Goal: Communication & Community: Answer question/provide support

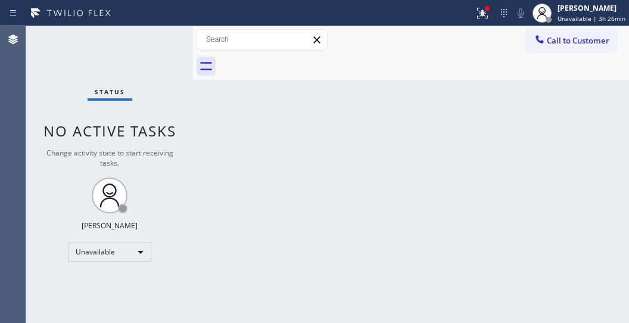
click at [287, 193] on div "Back to Dashboard Change Sender ID Customers Technicians Select a contact Outbo…" at bounding box center [411, 174] width 436 height 296
drag, startPoint x: 67, startPoint y: 198, endPoint x: 48, endPoint y: 175, distance: 29.2
click at [67, 197] on div "Status No active tasks Change activity state to start receiving tasks. [PERSON_…" at bounding box center [109, 174] width 167 height 296
click at [43, 74] on div "Status No active tasks Change activity state to start receiving tasks. [PERSON_…" at bounding box center [109, 174] width 167 height 296
drag, startPoint x: 562, startPoint y: 29, endPoint x: 551, endPoint y: 40, distance: 16.0
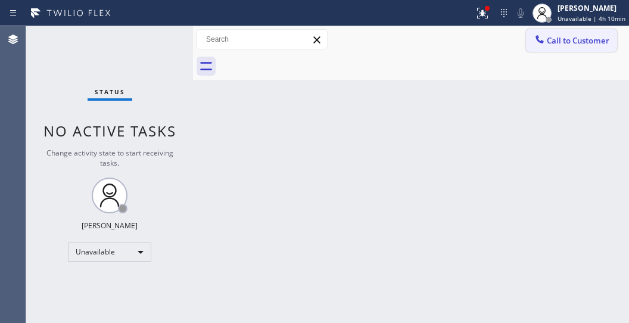
click at [560, 29] on div "Call to Customer Outbound call Location Electrical Land Brea Your caller id pho…" at bounding box center [411, 39] width 436 height 27
click at [554, 43] on span "Call to Customer" at bounding box center [577, 40] width 62 height 11
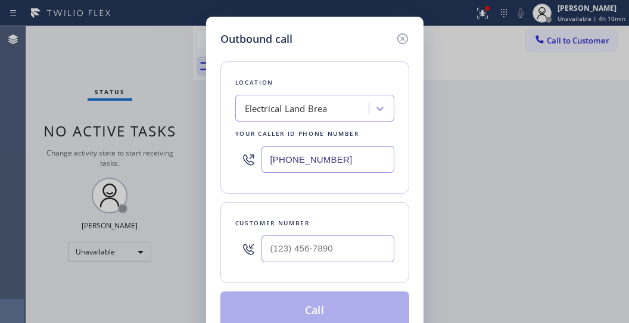
drag, startPoint x: 250, startPoint y: 155, endPoint x: 233, endPoint y: 147, distance: 18.9
click at [232, 151] on div "Location Electrical Land Brea Your caller id phone number [PHONE_NUMBER]" at bounding box center [314, 127] width 189 height 132
paste input "805) 600-5518"
type input "[PHONE_NUMBER]"
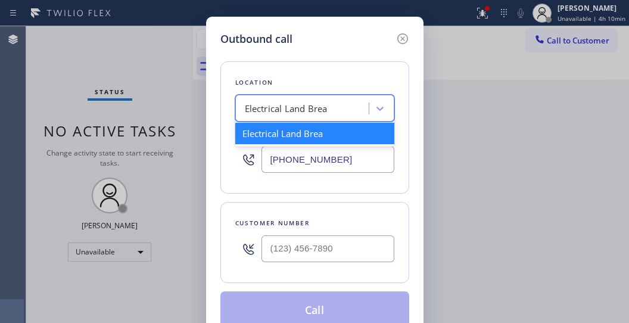
drag, startPoint x: 260, startPoint y: 89, endPoint x: 306, endPoint y: 0, distance: 100.1
click at [307, 2] on div "Outbound call Location option Electrical Land Brea focused, 1 of 1. 1 result av…" at bounding box center [314, 161] width 629 height 323
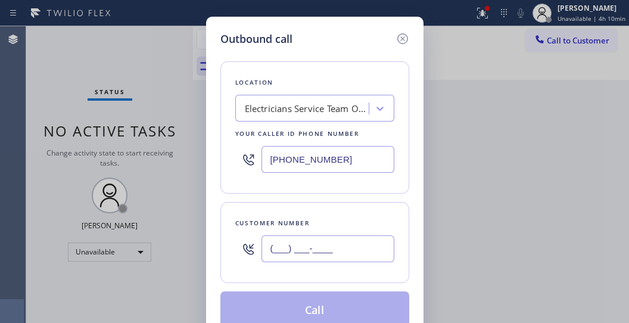
click at [329, 250] on input "(___) ___-____" at bounding box center [327, 248] width 133 height 27
paste input "805) 320-5521"
click at [320, 234] on div "[PHONE_NUMBER]" at bounding box center [327, 248] width 133 height 39
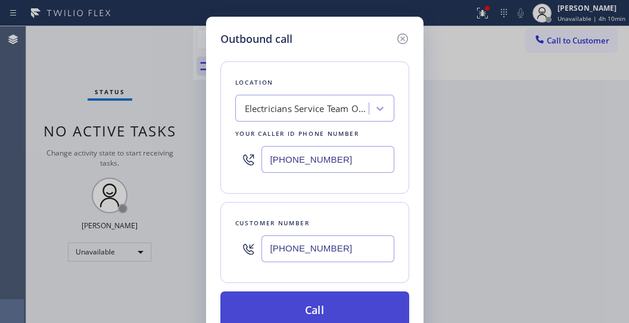
type input "[PHONE_NUMBER]"
click at [324, 305] on button "Call" at bounding box center [314, 310] width 189 height 38
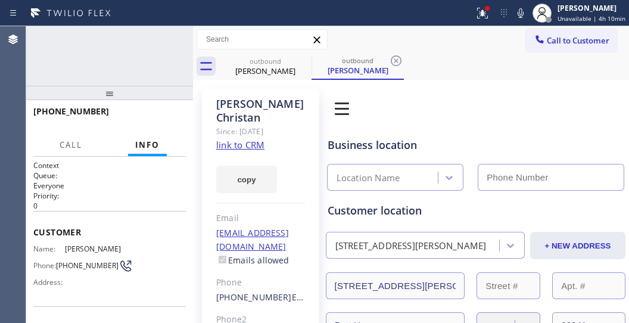
type input "[PHONE_NUMBER]"
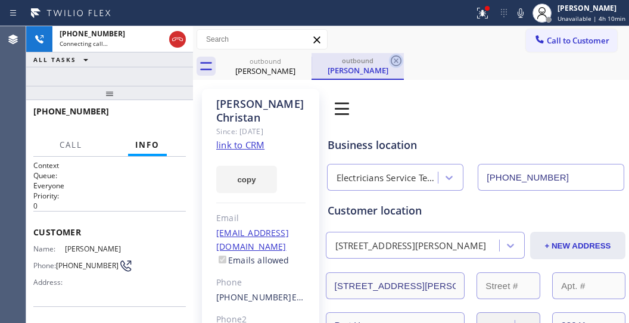
click at [394, 58] on icon at bounding box center [396, 61] width 14 height 14
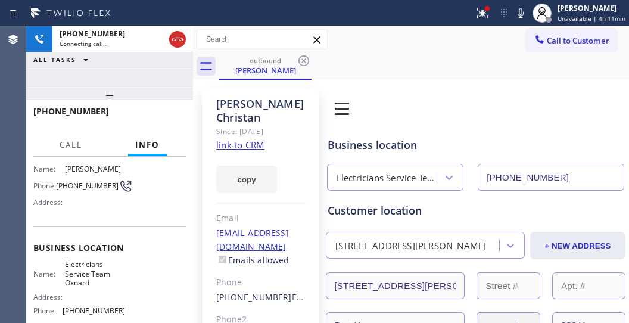
scroll to position [119, 0]
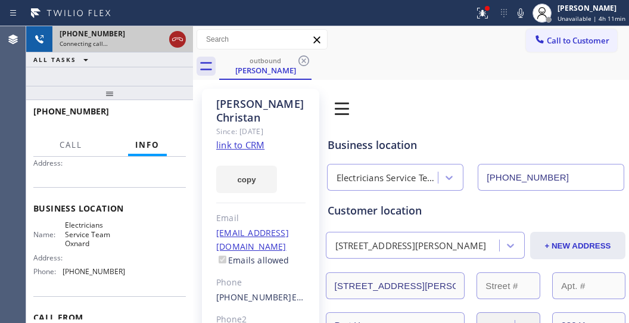
click at [179, 37] on icon at bounding box center [177, 39] width 11 height 4
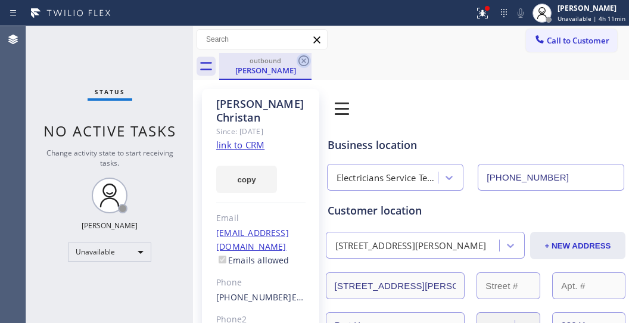
click at [302, 61] on icon at bounding box center [303, 60] width 11 height 11
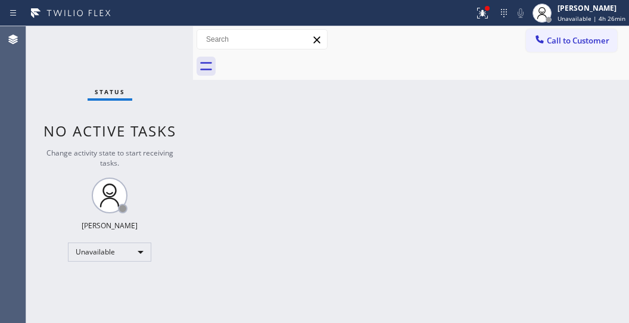
click at [576, 45] on span "Call to Customer" at bounding box center [577, 40] width 62 height 11
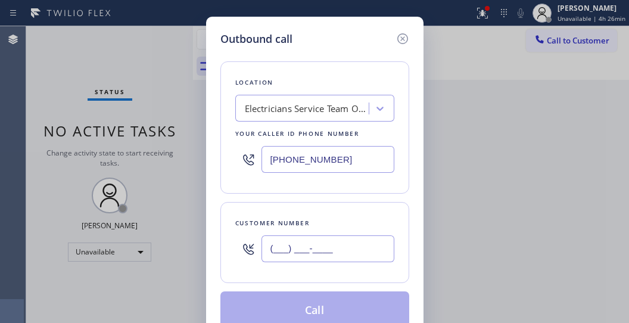
drag, startPoint x: 299, startPoint y: 246, endPoint x: 273, endPoint y: 235, distance: 28.8
click at [273, 237] on input "(___) ___-____" at bounding box center [327, 248] width 133 height 27
paste input "562) 321-1317"
type input "[PHONE_NUMBER]"
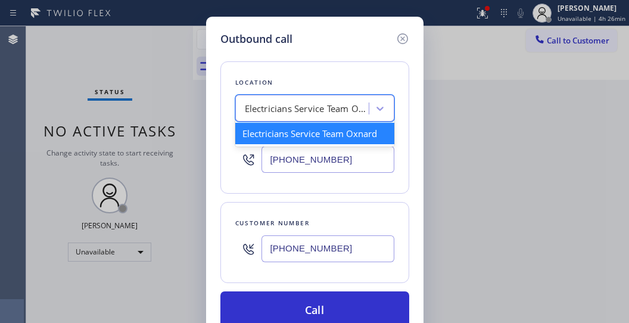
click at [268, 103] on div "Electricians Service Team Oxnard" at bounding box center [307, 109] width 125 height 14
paste input "Blue Moon Electrical La Habra"
type input "Blue Moon Electrical La Habra"
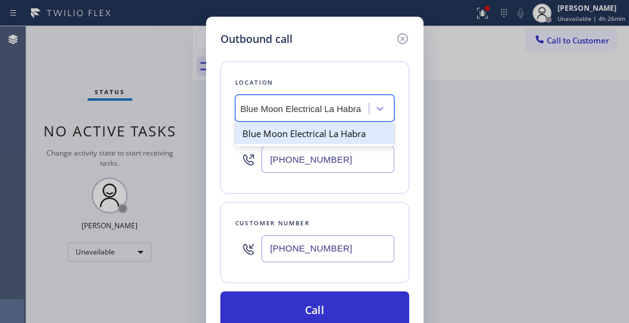
click at [310, 133] on div "Blue Moon Electrical La Habra" at bounding box center [314, 133] width 159 height 21
type input "[PHONE_NUMBER]"
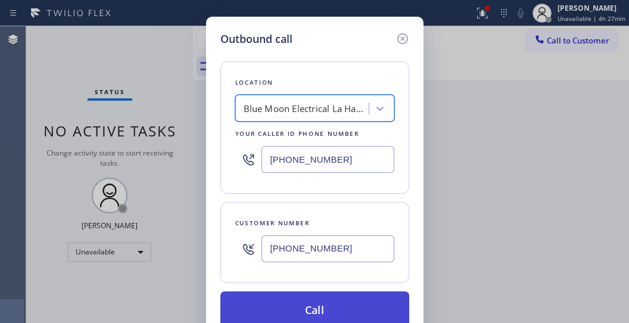
click at [329, 305] on button "Call" at bounding box center [314, 310] width 189 height 38
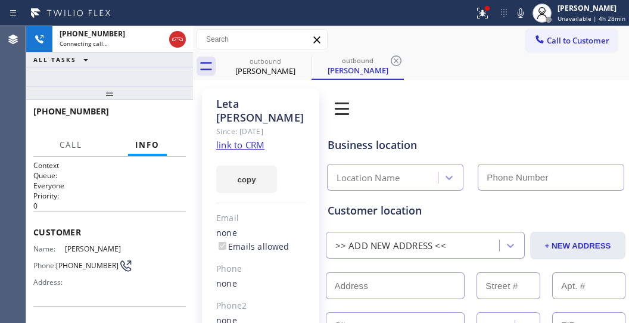
click at [395, 61] on icon at bounding box center [395, 60] width 11 height 11
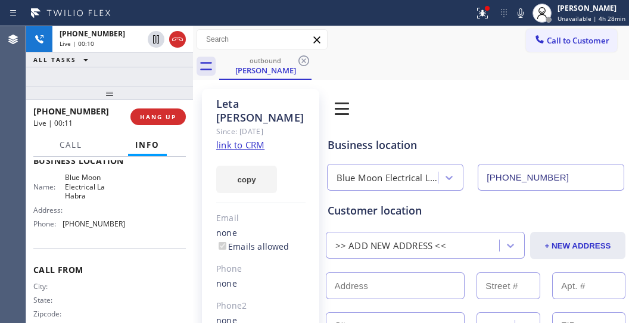
scroll to position [179, 0]
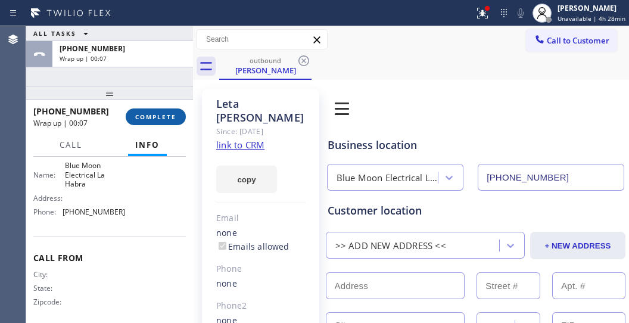
click at [156, 110] on button "COMPLETE" at bounding box center [156, 116] width 60 height 17
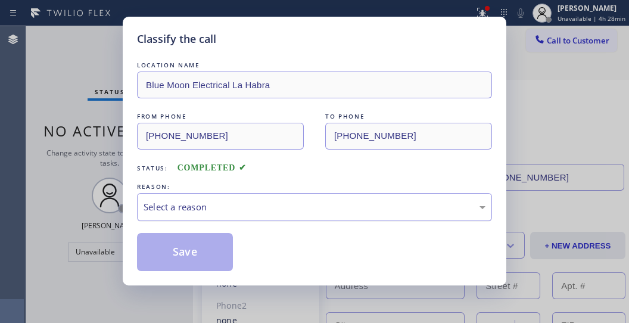
drag, startPoint x: 342, startPoint y: 208, endPoint x: 311, endPoint y: 212, distance: 31.8
click at [336, 204] on div "Select a reason" at bounding box center [314, 207] width 342 height 14
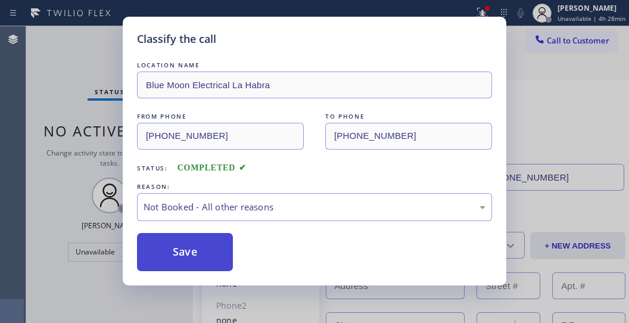
click at [201, 252] on button "Save" at bounding box center [185, 252] width 96 height 38
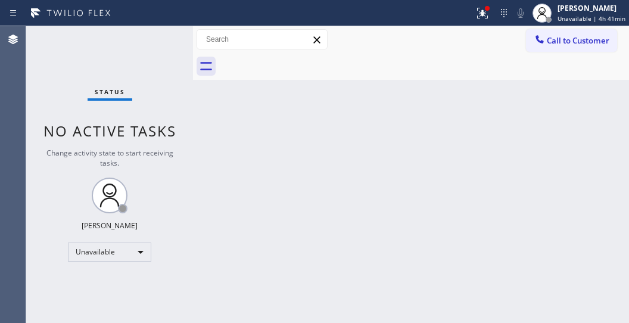
click at [57, 206] on div "Status No active tasks Change activity state to start receiving tasks. [PERSON_…" at bounding box center [109, 174] width 167 height 296
click at [494, 146] on div "Back to Dashboard Change Sender ID Customers Technicians Select a contact Outbo…" at bounding box center [411, 174] width 436 height 296
drag, startPoint x: 61, startPoint y: 57, endPoint x: 86, endPoint y: 30, distance: 37.1
click at [61, 57] on div "Status No active tasks Change activity state to start receiving tasks. [PERSON_…" at bounding box center [109, 174] width 167 height 296
drag, startPoint x: 67, startPoint y: 65, endPoint x: 99, endPoint y: 2, distance: 71.1
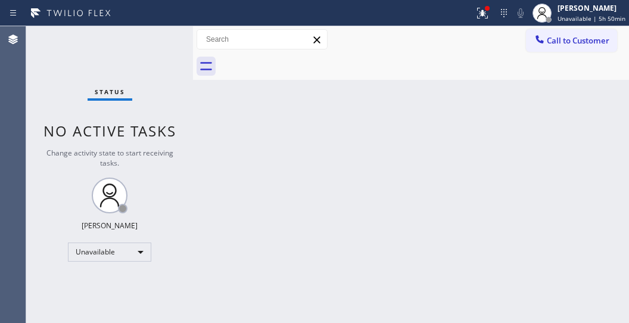
click at [64, 65] on div "Status No active tasks Change activity state to start receiving tasks. [PERSON_…" at bounding box center [109, 174] width 167 height 296
